Goal: Transaction & Acquisition: Book appointment/travel/reservation

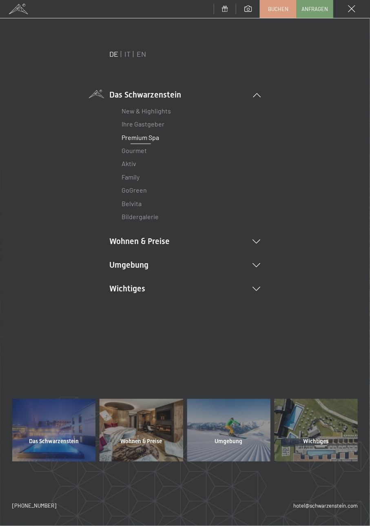
click at [140, 140] on link "Premium Spa" at bounding box center [141, 138] width 38 height 8
click at [256, 242] on icon at bounding box center [257, 242] width 8 height 4
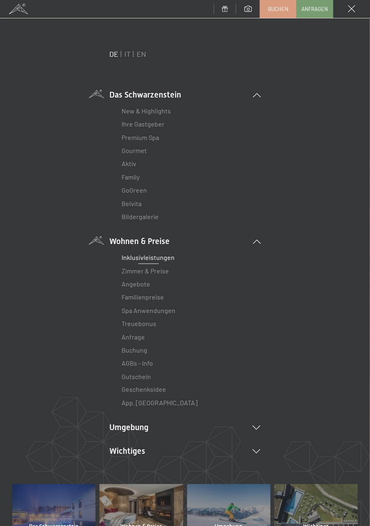
click at [158, 259] on link "Inklusivleistungen" at bounding box center [148, 258] width 53 height 8
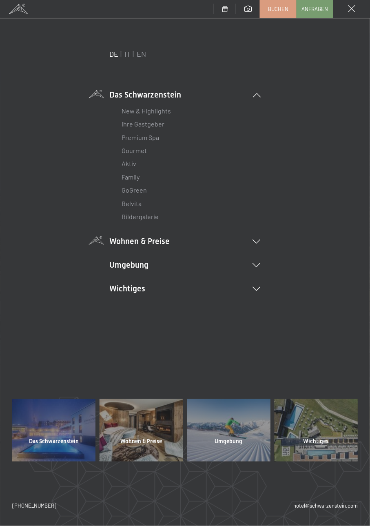
click at [261, 244] on icon at bounding box center [257, 242] width 8 height 4
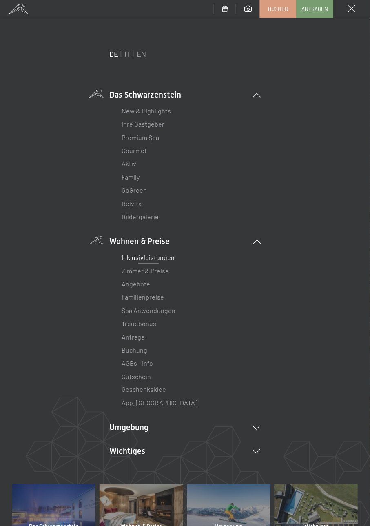
click at [161, 261] on link "Inklusivleistungen" at bounding box center [148, 258] width 53 height 8
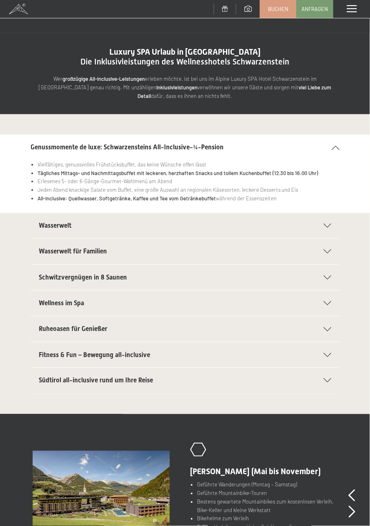
click at [332, 228] on icon at bounding box center [328, 226] width 8 height 4
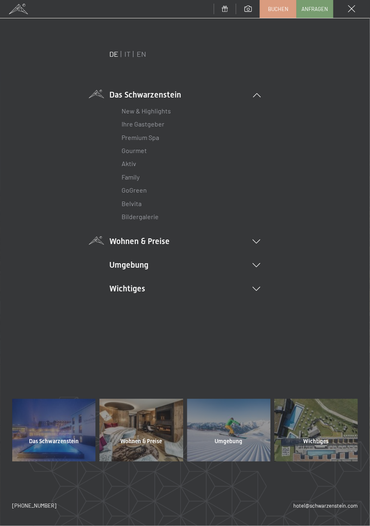
click at [261, 244] on icon at bounding box center [257, 242] width 8 height 4
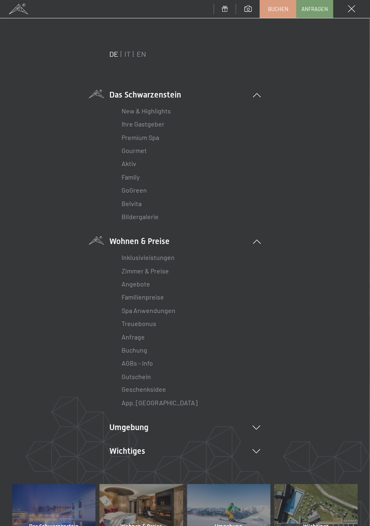
click at [261, 244] on icon at bounding box center [257, 242] width 8 height 4
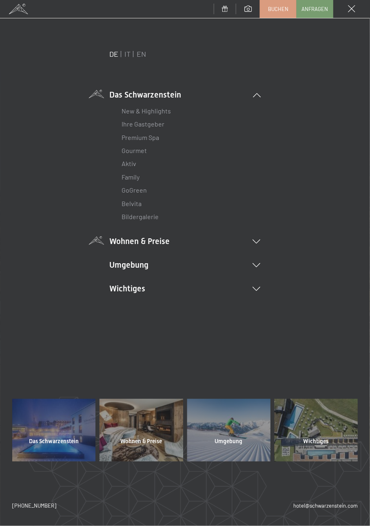
click at [261, 244] on icon at bounding box center [257, 242] width 8 height 4
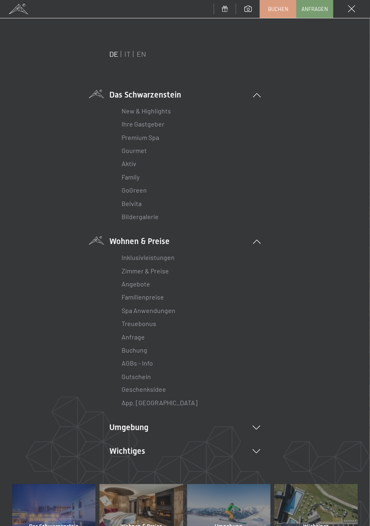
click at [259, 247] on div "Inklusivleistungen Zimmer & Preise Liste Angebote Liste Familienpreise Spa Anwe…" at bounding box center [185, 328] width 151 height 163
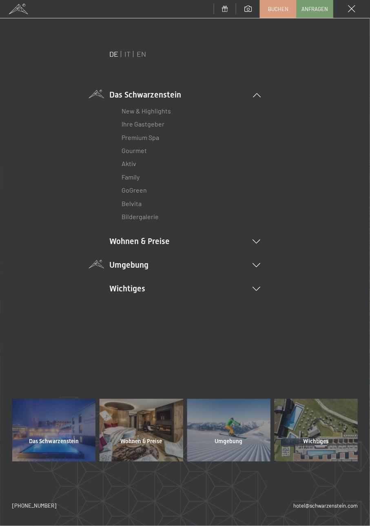
click at [261, 268] on icon at bounding box center [257, 265] width 8 height 4
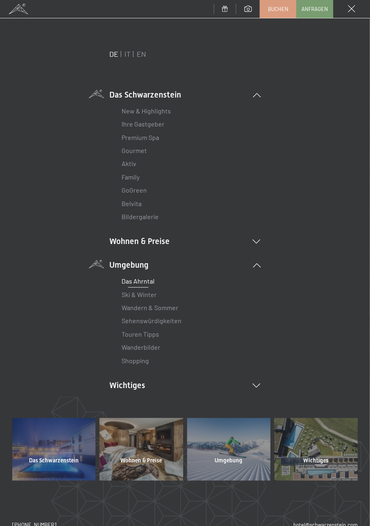
click at [153, 278] on link "Das Ahrntal" at bounding box center [138, 281] width 33 height 8
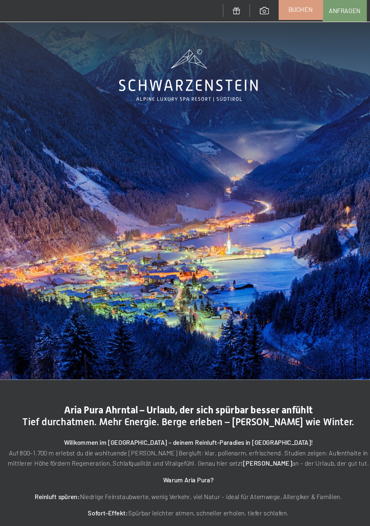
click at [284, 7] on span "Buchen" at bounding box center [278, 7] width 20 height 7
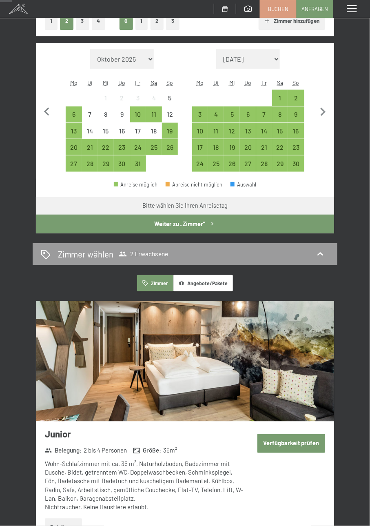
scroll to position [150, 0]
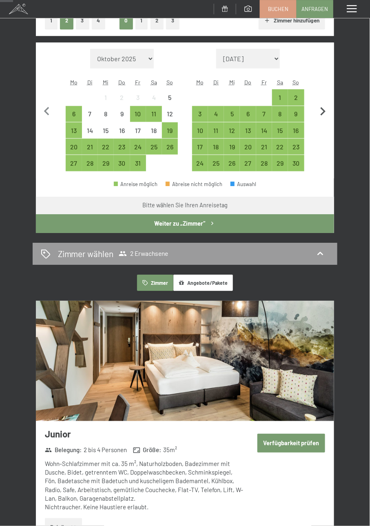
click at [326, 112] on icon "button" at bounding box center [323, 111] width 17 height 17
select select "2025-11-01"
select select "2025-12-01"
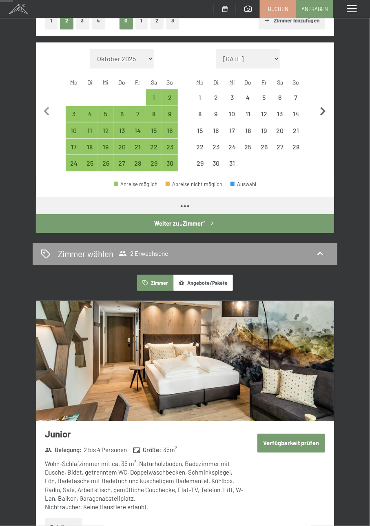
select select "2025-11-01"
select select "2025-12-01"
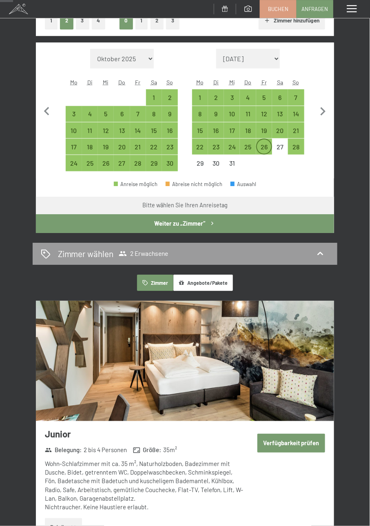
click at [268, 148] on div "26" at bounding box center [264, 151] width 14 height 14
select select "2025-11-01"
select select "2025-12-01"
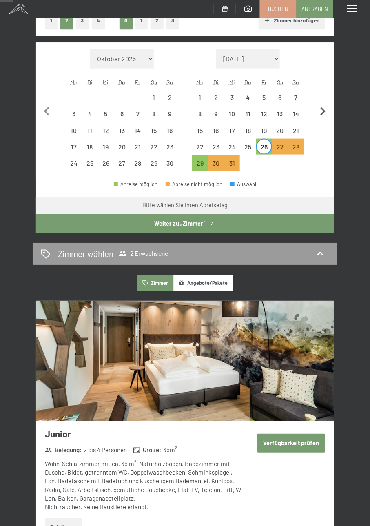
click at [328, 114] on icon "button" at bounding box center [323, 111] width 17 height 17
select select "2025-12-01"
select select "2026-01-01"
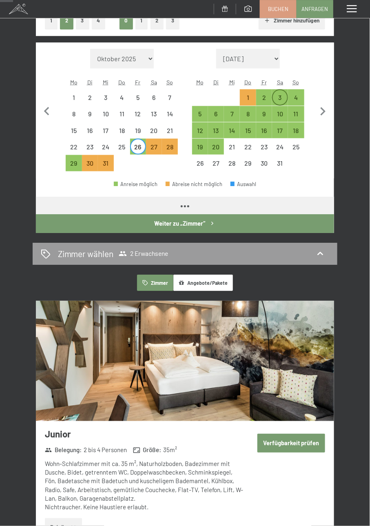
click at [288, 109] on div "3" at bounding box center [280, 101] width 14 height 14
select select "2025-12-01"
select select "2026-01-01"
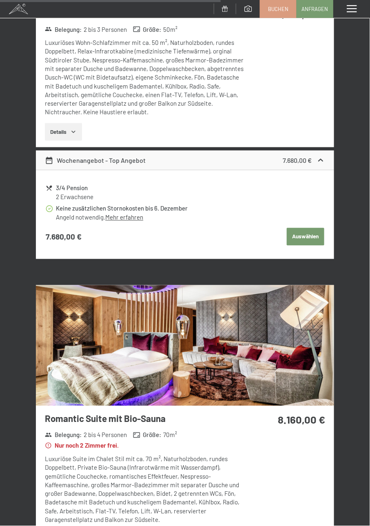
scroll to position [1755, 0]
